Goal: Task Accomplishment & Management: Manage account settings

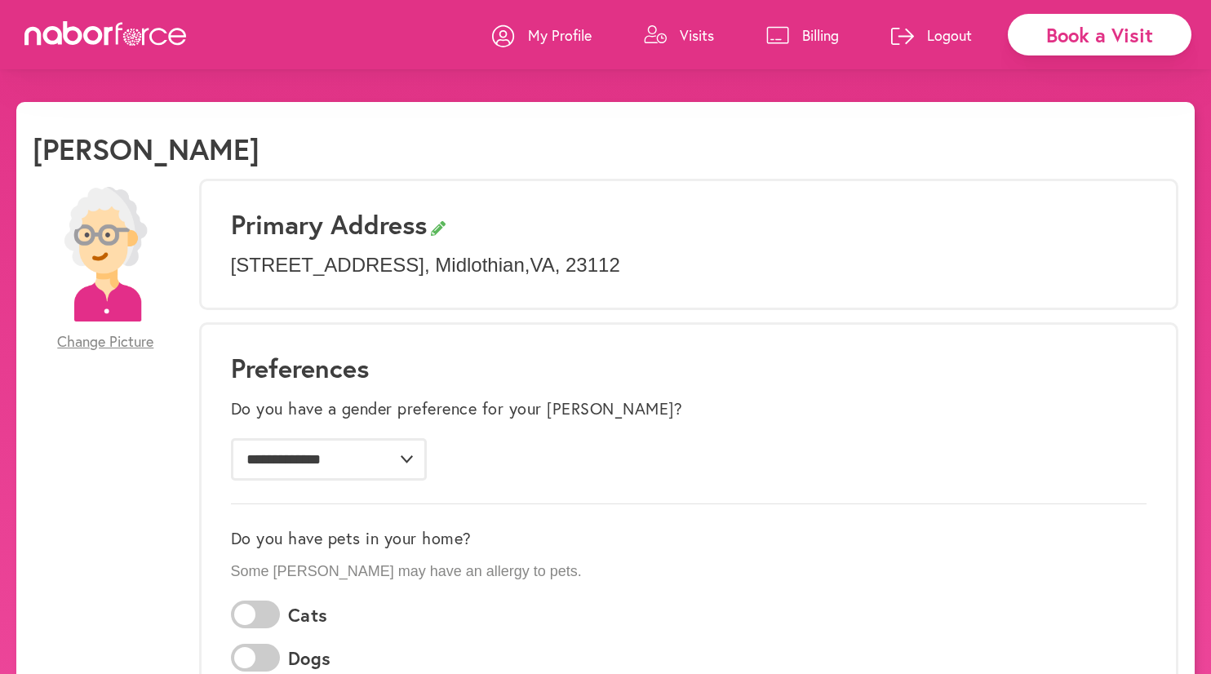
click at [682, 32] on p "Visits" at bounding box center [697, 35] width 34 height 20
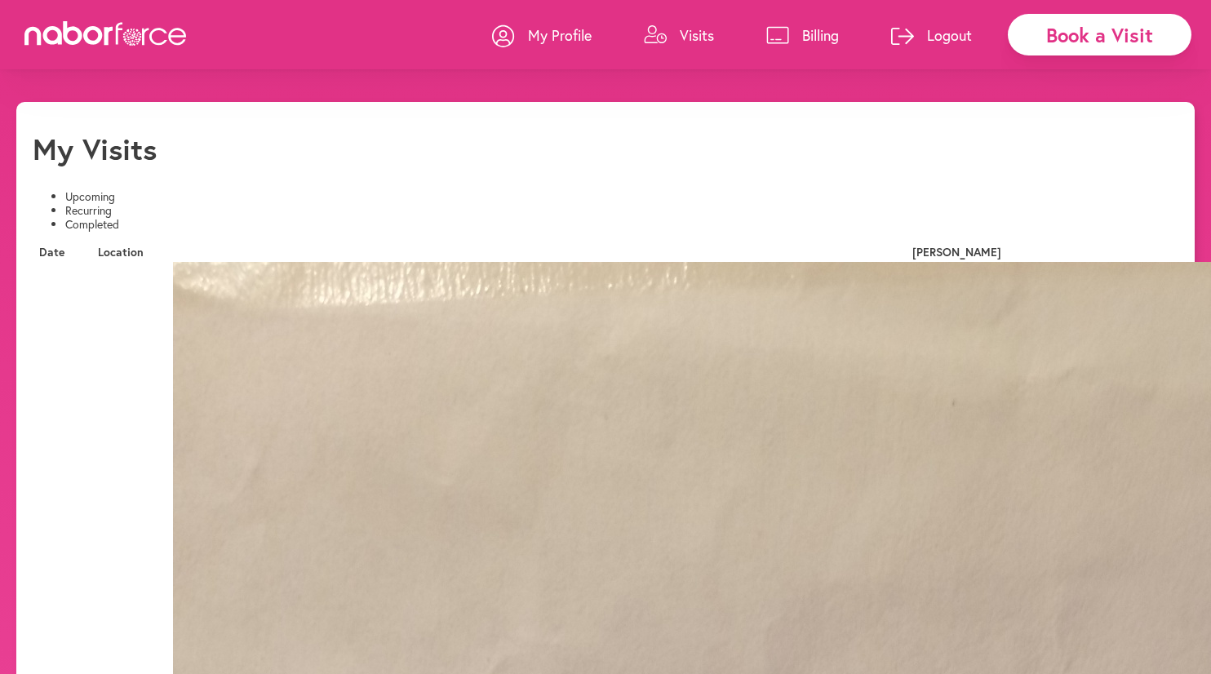
click at [367, 218] on li "Completed" at bounding box center [621, 225] width 1113 height 14
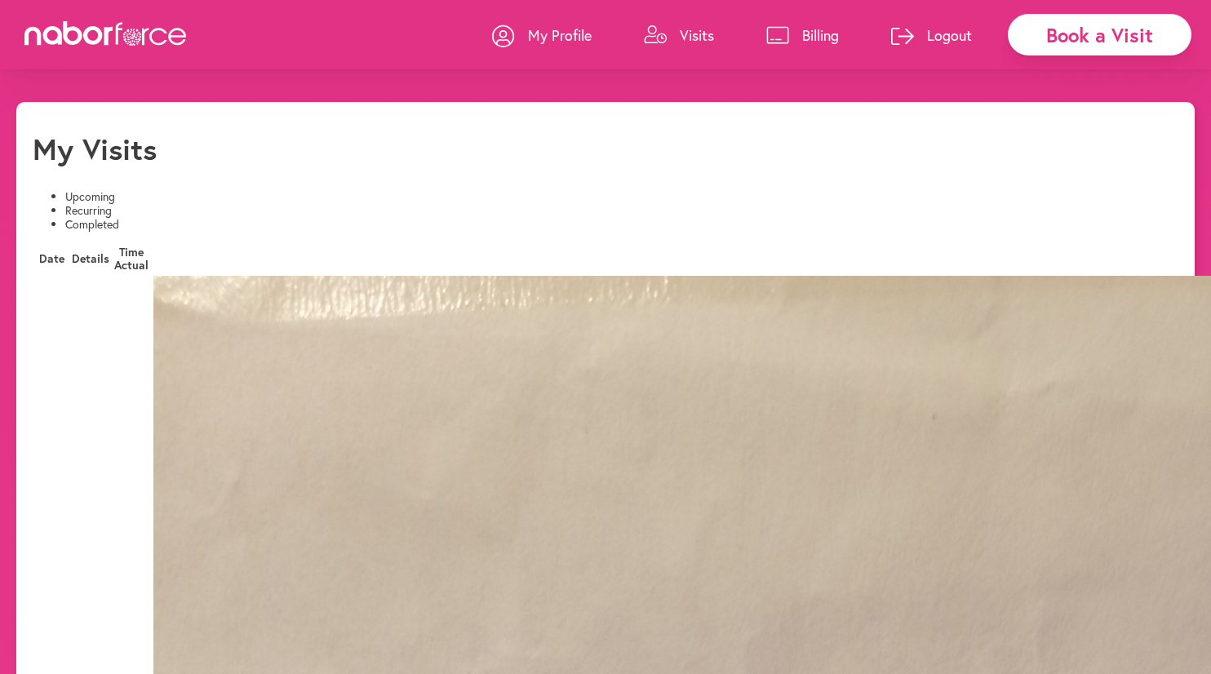
click at [114, 33] on icon at bounding box center [105, 33] width 163 height 24
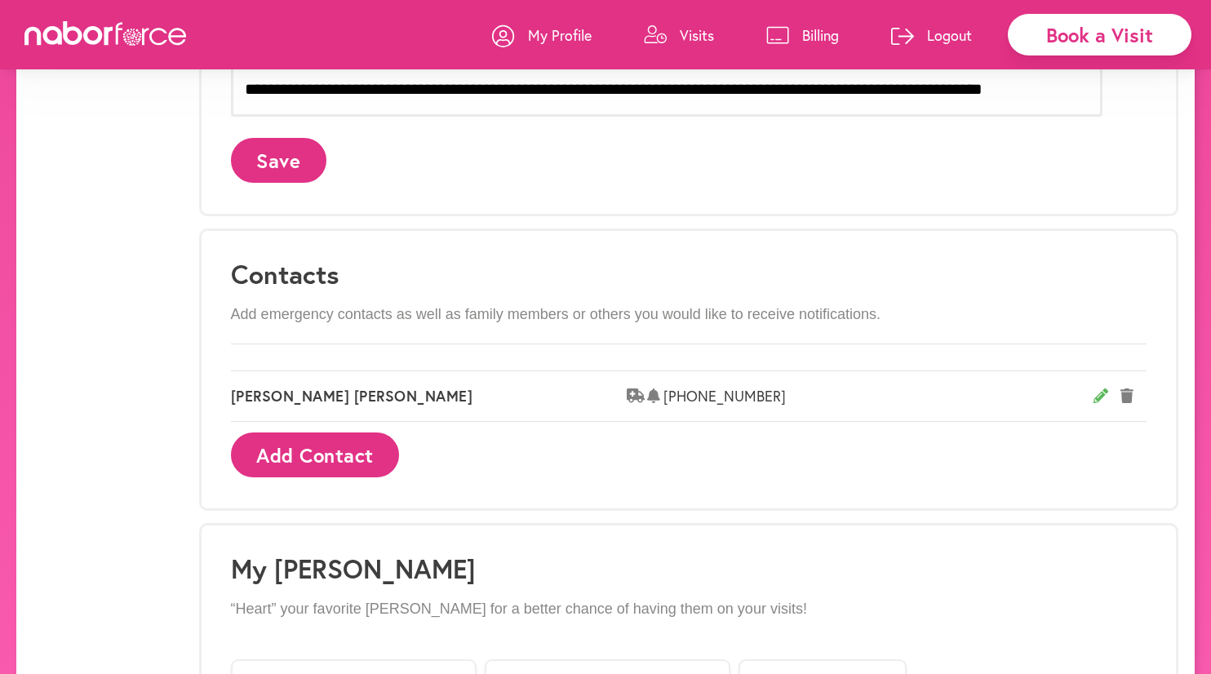
scroll to position [681, 0]
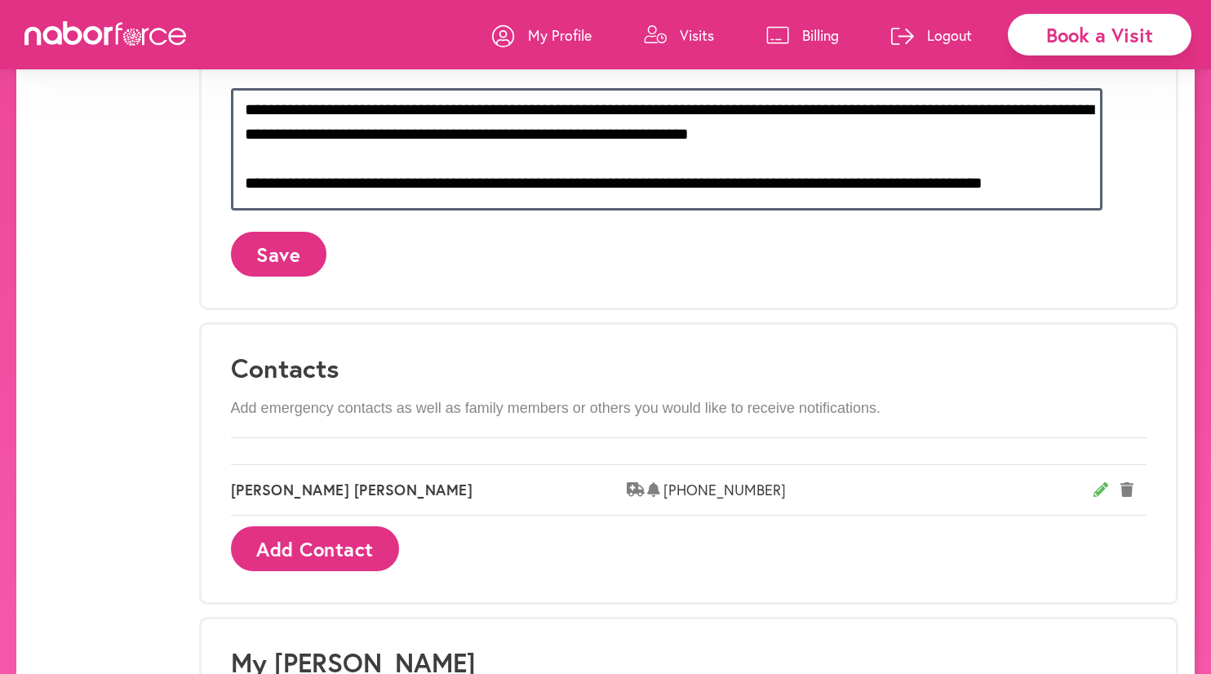
drag, startPoint x: 428, startPoint y: 176, endPoint x: 428, endPoint y: 124, distance: 52.2
click at [428, 124] on textarea "**********" at bounding box center [666, 149] width 871 height 122
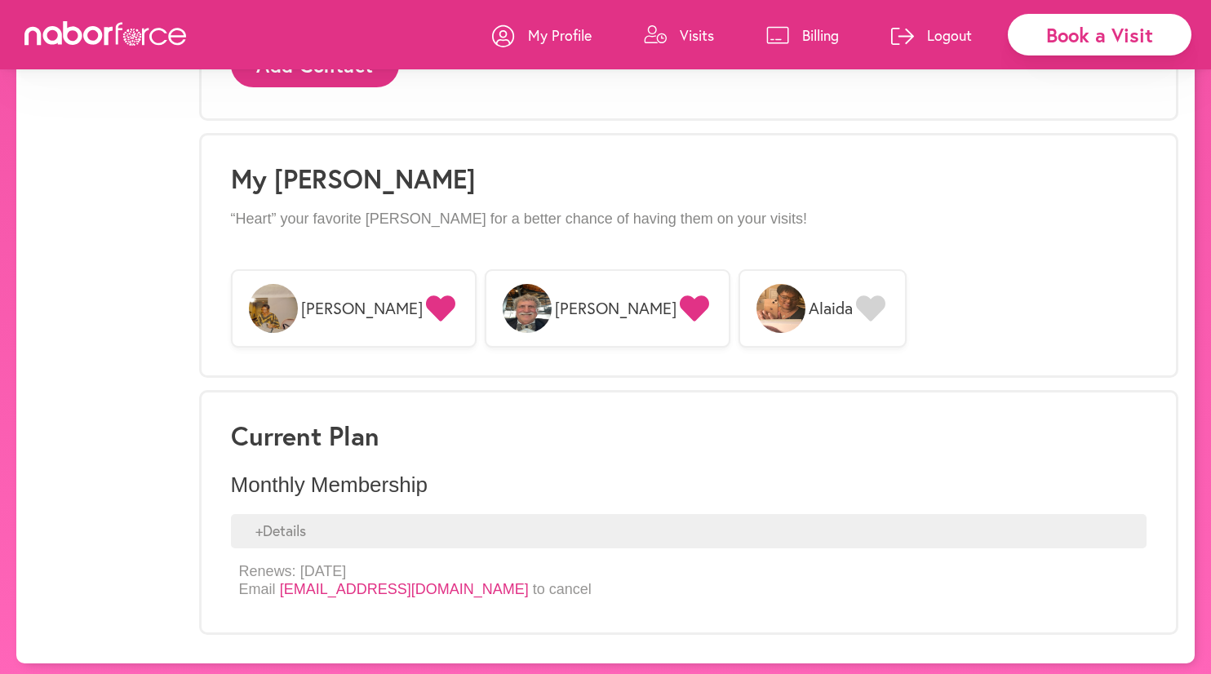
scroll to position [1164, 0]
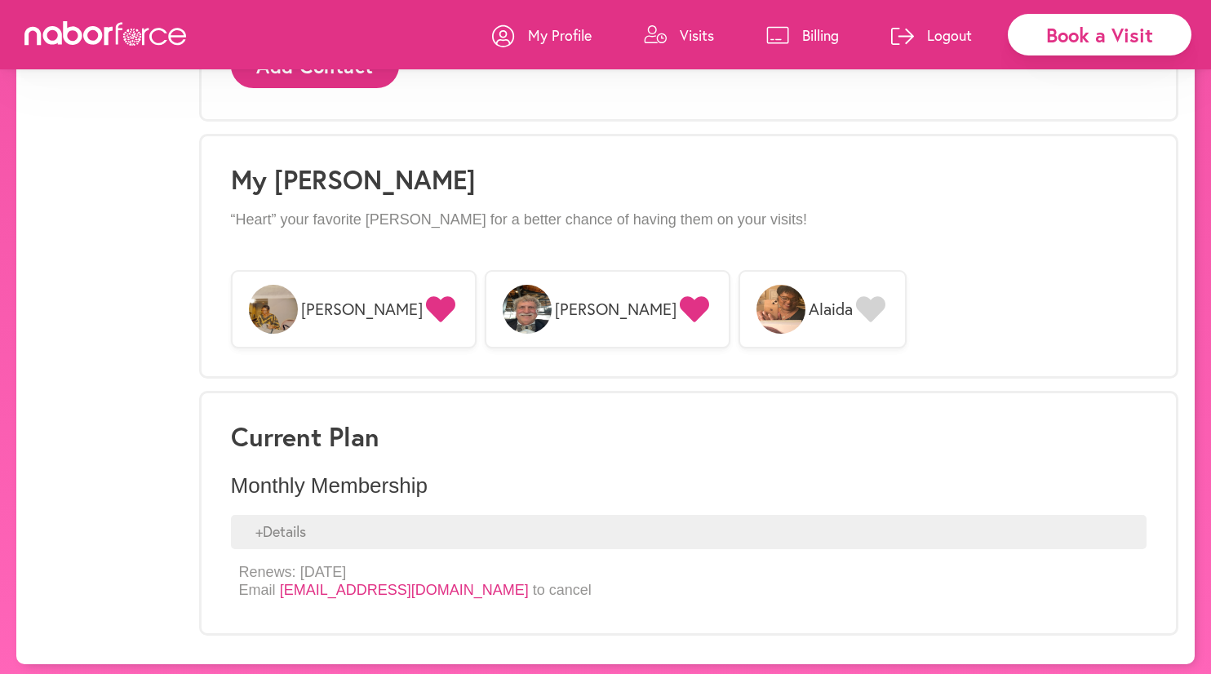
click at [145, 35] on icon at bounding box center [146, 36] width 7 height 17
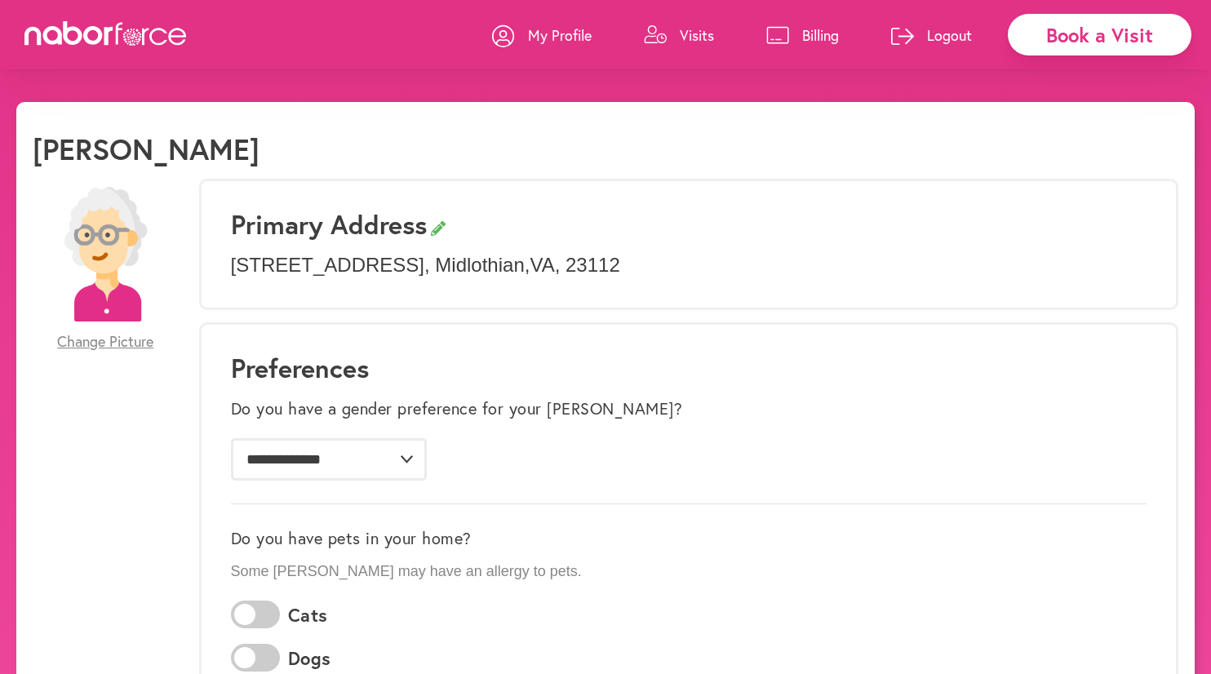
click at [543, 38] on p "My Profile" at bounding box center [560, 35] width 64 height 20
click at [929, 42] on p "Logout" at bounding box center [949, 35] width 45 height 20
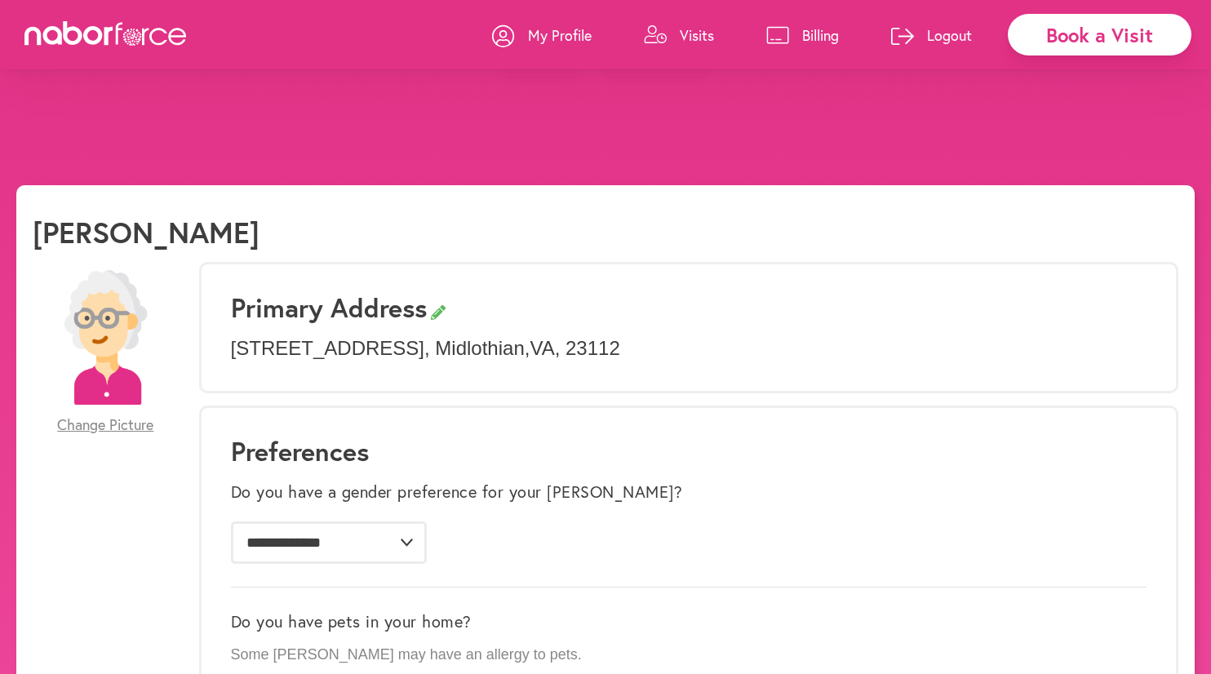
click at [521, 83] on button "Yes" at bounding box center [540, 60] width 84 height 45
